Goal: Task Accomplishment & Management: Manage account settings

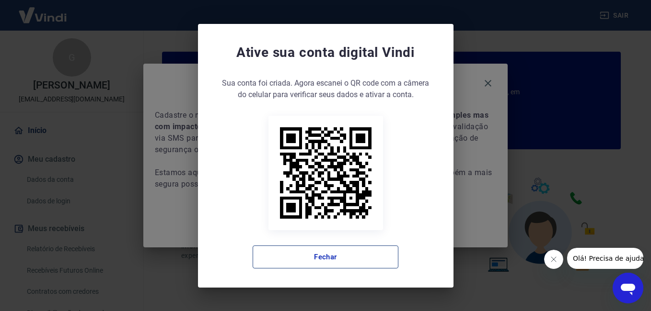
click at [351, 258] on button "Fechar" at bounding box center [326, 257] width 146 height 23
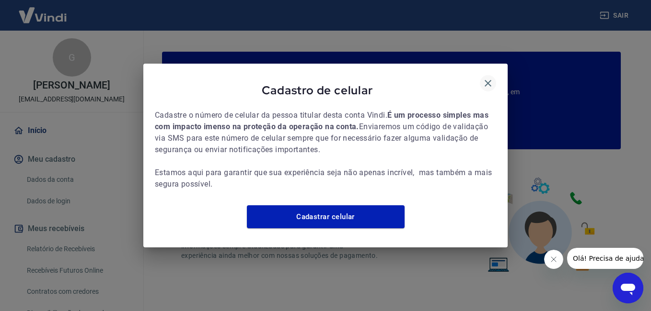
click at [490, 79] on icon "button" at bounding box center [488, 84] width 12 height 12
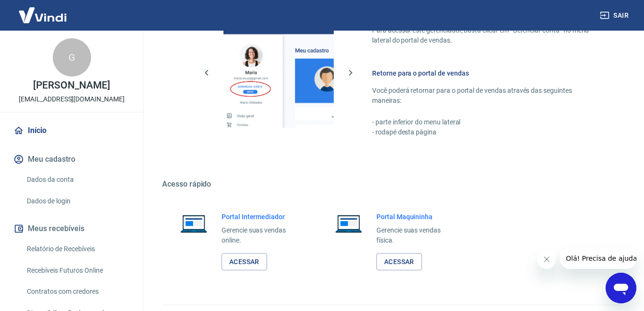
scroll to position [573, 0]
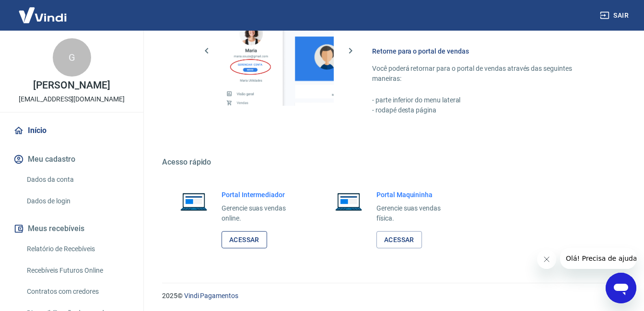
click at [254, 239] on link "Acessar" at bounding box center [244, 240] width 46 height 18
click at [623, 12] on button "Sair" at bounding box center [615, 16] width 35 height 18
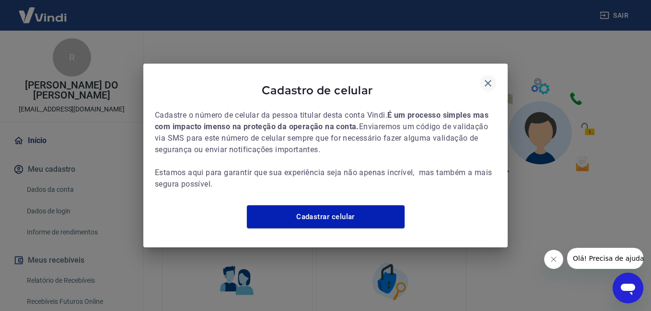
click at [491, 78] on icon "button" at bounding box center [488, 84] width 12 height 12
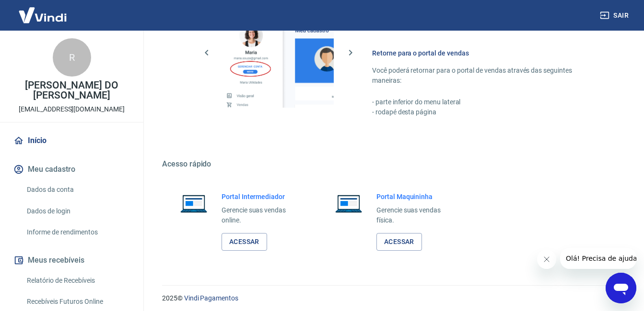
scroll to position [475, 0]
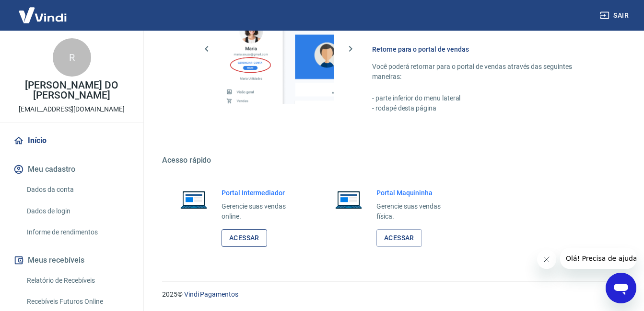
click at [242, 242] on link "Acessar" at bounding box center [244, 239] width 46 height 18
